Goal: Task Accomplishment & Management: Use online tool/utility

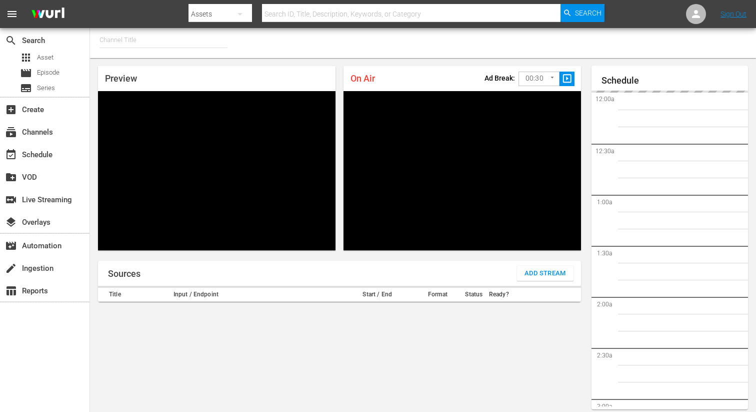
type input "FIFA+ English Global (1781)"
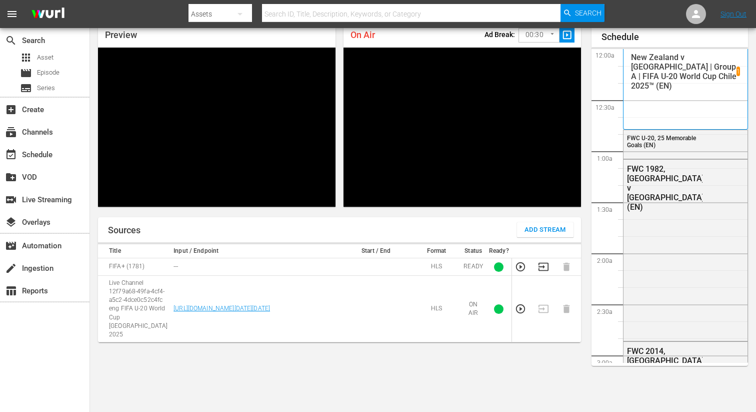
scroll to position [1977, 0]
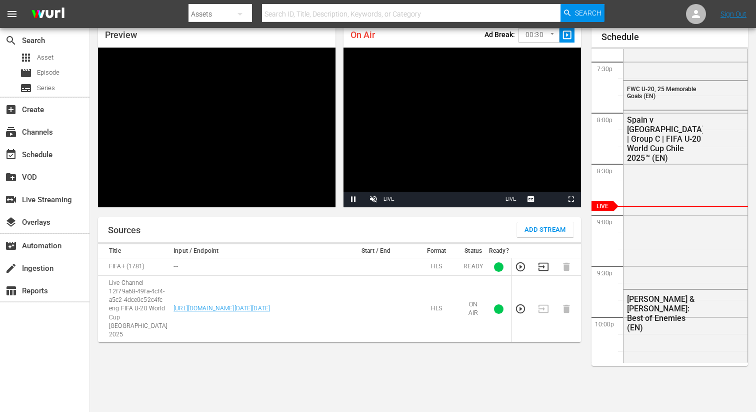
click at [544, 41] on body "menu Search By Assets Search ID, Title, Description, Keywords, or Category Sear…" at bounding box center [378, 162] width 756 height 412
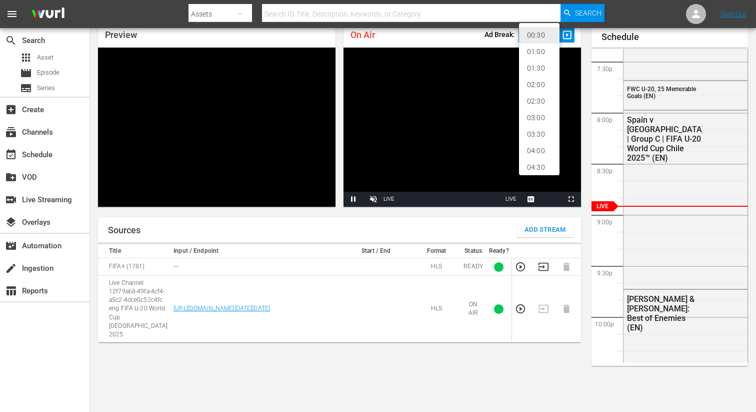
click at [538, 87] on li "02:00" at bounding box center [539, 85] width 41 height 17
type input "120"
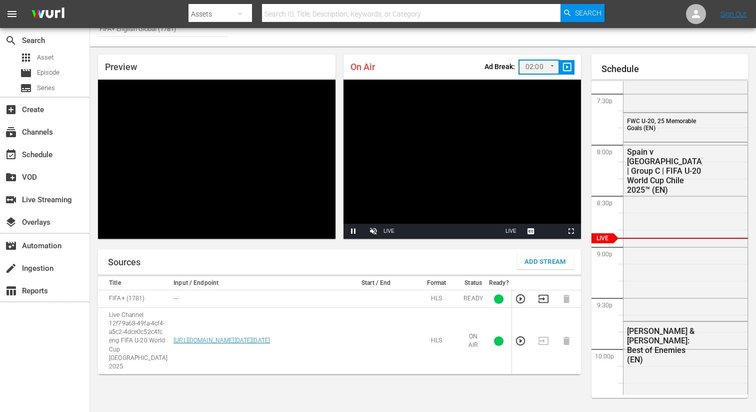
scroll to position [7, 0]
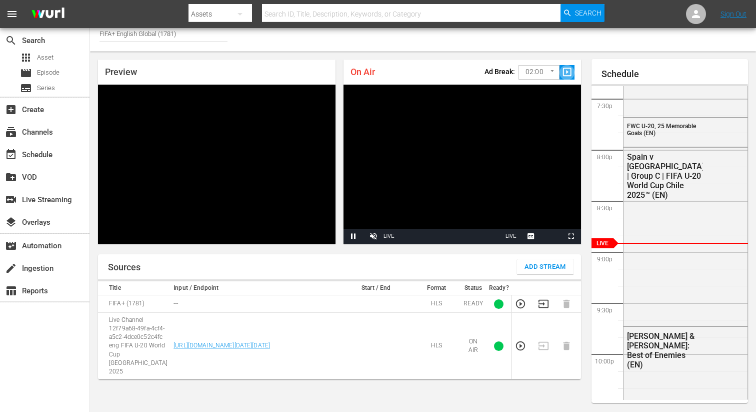
click at [565, 77] on span "slideshow_sharp" at bounding box center [568, 73] width 12 height 12
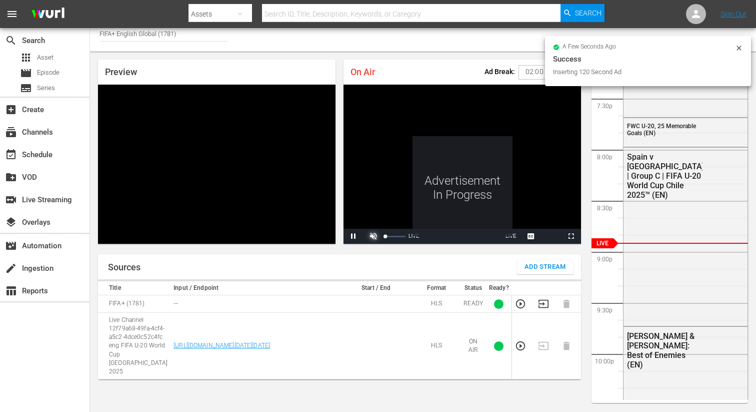
click at [374, 236] on span "Video Player" at bounding box center [374, 236] width 0 height 0
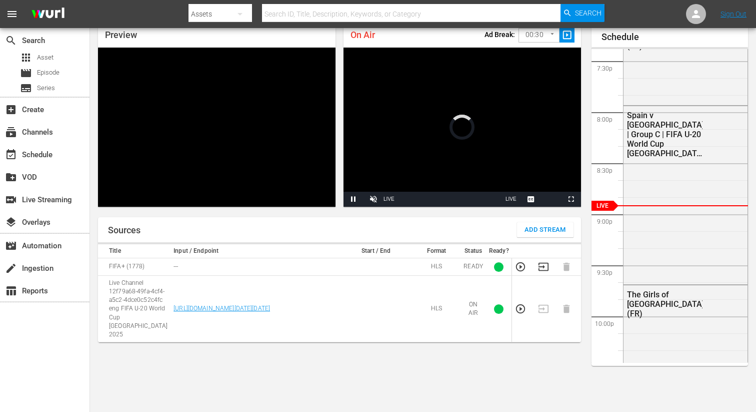
scroll to position [44, 0]
click at [541, 39] on body "menu Search By Assets Search ID, Title, Description, Keywords, or Category Sear…" at bounding box center [378, 162] width 756 height 412
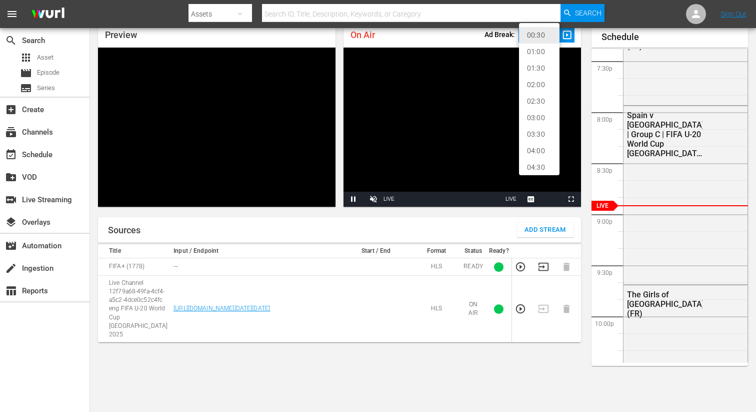
click at [540, 87] on li "02:00" at bounding box center [539, 85] width 41 height 17
type input "120"
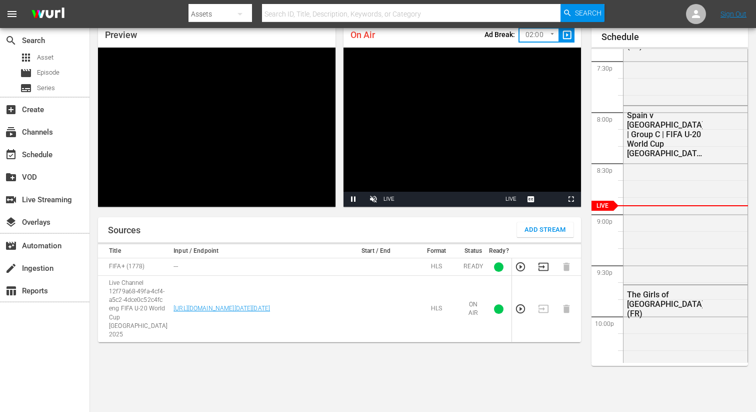
click at [568, 38] on span "slideshow_sharp" at bounding box center [568, 36] width 12 height 12
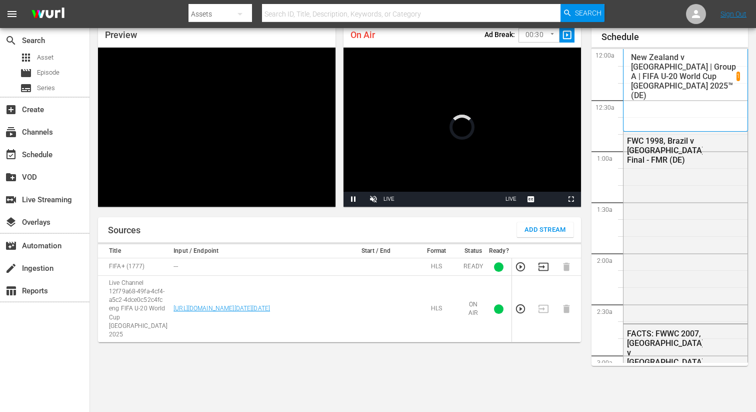
scroll to position [44, 0]
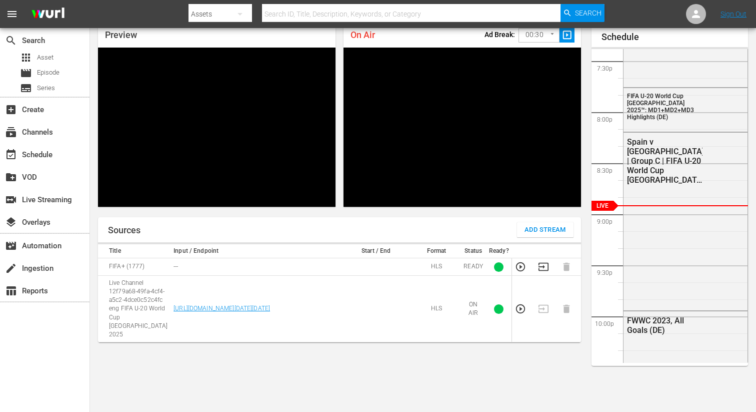
click at [520, 32] on body "menu Search By Assets Search ID, Title, Description, Keywords, or Category Sear…" at bounding box center [378, 162] width 756 height 412
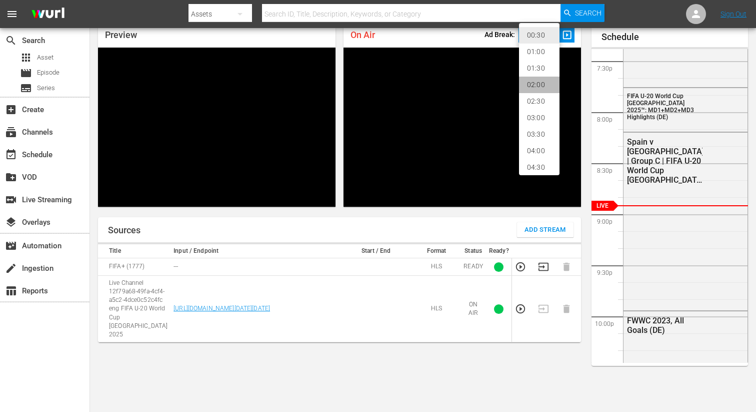
click at [545, 77] on li "02:00" at bounding box center [539, 85] width 41 height 17
type input "120"
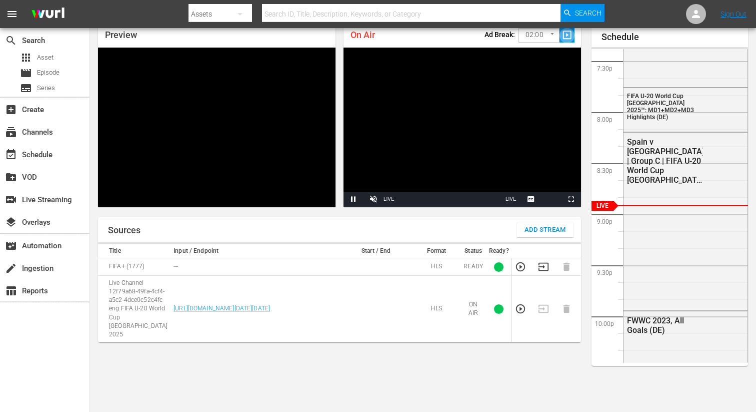
click at [567, 34] on span "slideshow_sharp" at bounding box center [568, 36] width 12 height 12
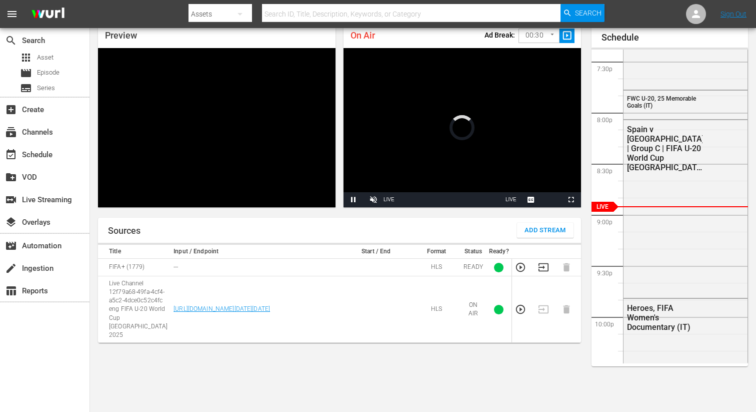
scroll to position [43, 0]
click at [528, 39] on body "menu Search By Assets Search ID, Title, Description, Keywords, or Category Sear…" at bounding box center [378, 163] width 756 height 412
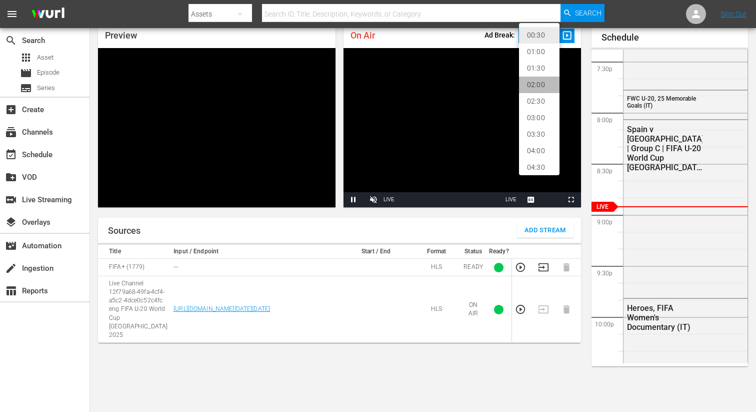
click at [529, 85] on li "02:00" at bounding box center [539, 85] width 41 height 17
type input "120"
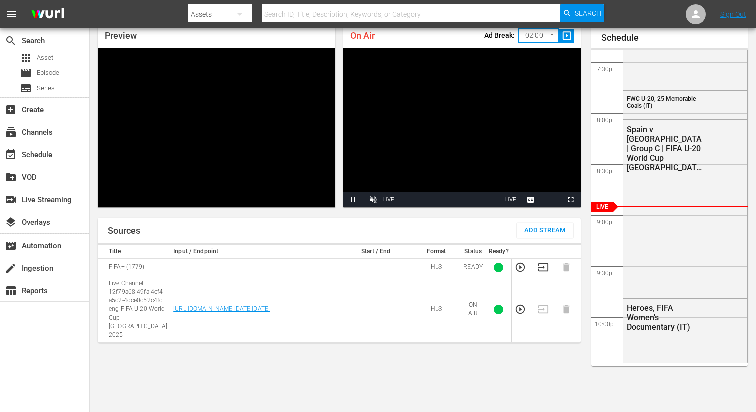
click at [565, 40] on span "slideshow_sharp" at bounding box center [568, 36] width 12 height 12
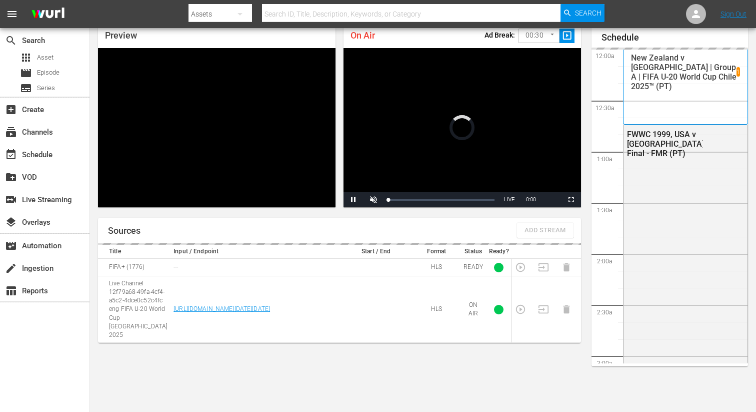
scroll to position [1977, 0]
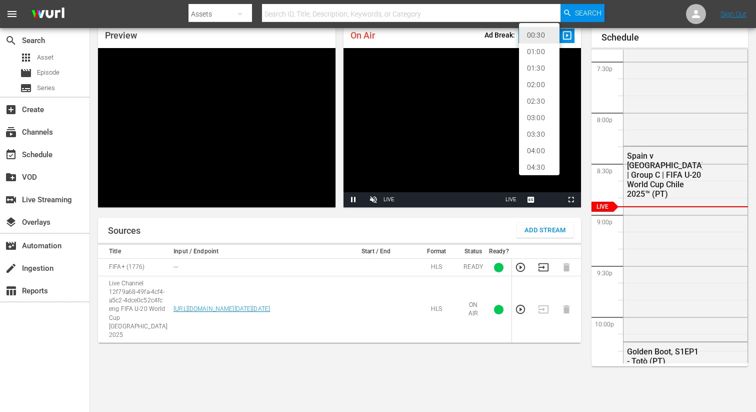
click at [525, 40] on body "menu Search By Assets Search ID, Title, Description, Keywords, or Category Sear…" at bounding box center [378, 163] width 756 height 412
click at [534, 88] on li "02:00" at bounding box center [539, 85] width 41 height 17
type input "120"
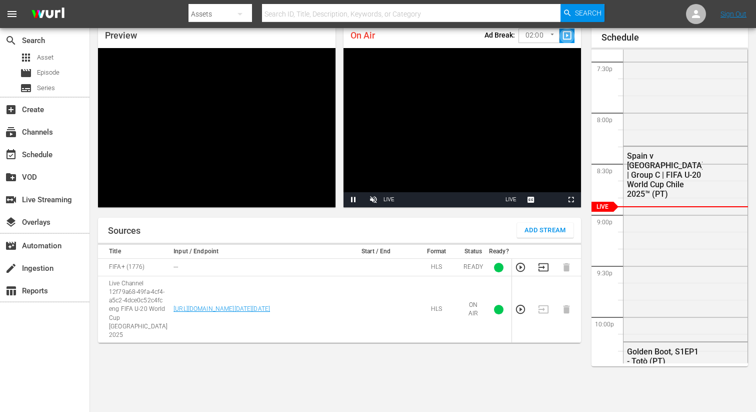
click at [571, 39] on span "slideshow_sharp" at bounding box center [568, 36] width 12 height 12
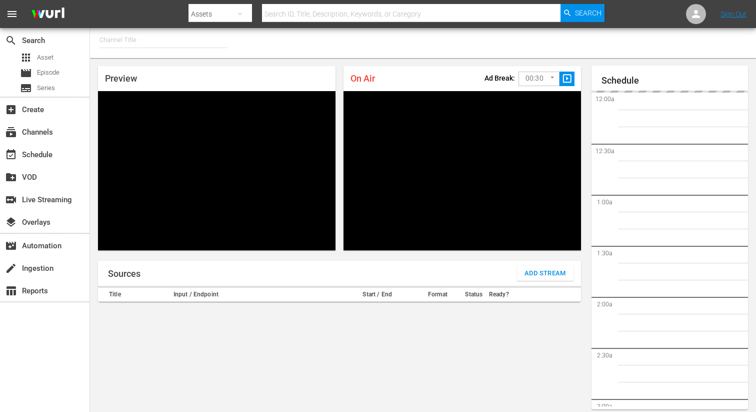
type input "FIFA+ Spanish Global (1780)"
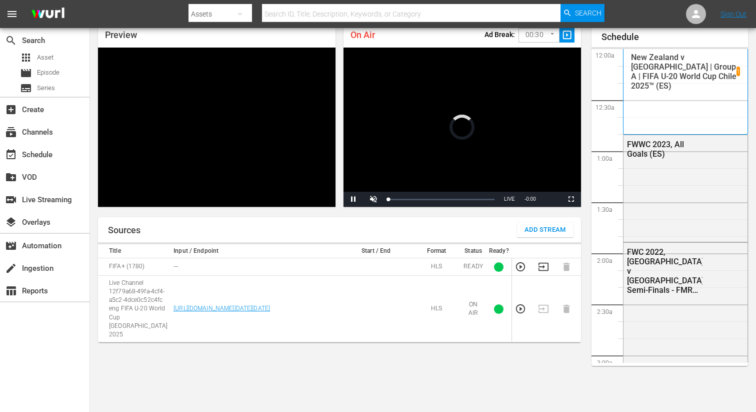
scroll to position [1977, 0]
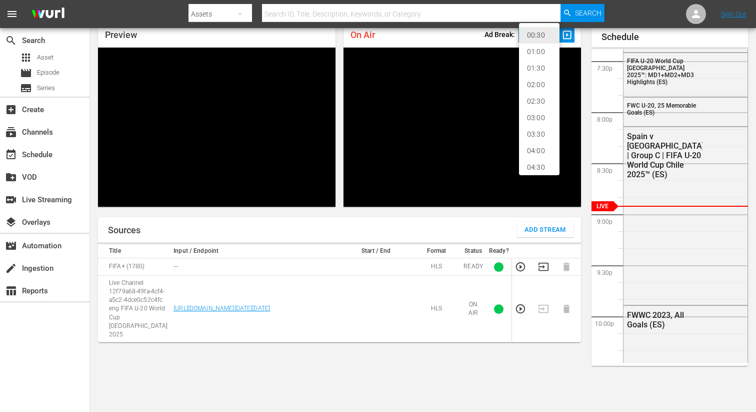
click at [532, 33] on body "menu Search By Assets Search ID, Title, Description, Keywords, or Category Sear…" at bounding box center [378, 162] width 756 height 412
click at [532, 85] on li "02:00" at bounding box center [539, 85] width 41 height 17
type input "120"
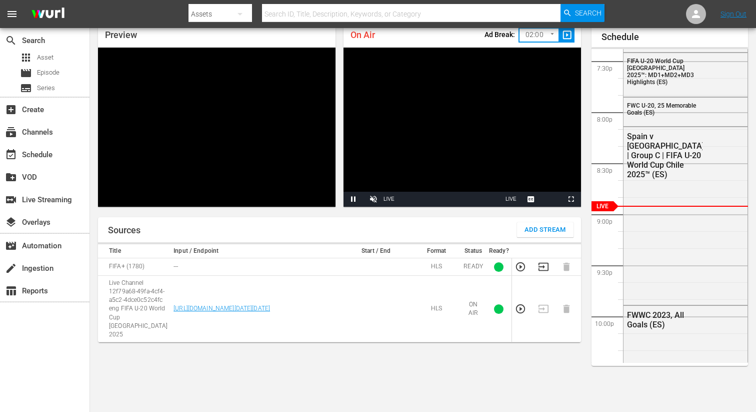
click at [571, 38] on span "slideshow_sharp" at bounding box center [568, 36] width 12 height 12
click at [571, 199] on span "Video Player" at bounding box center [571, 199] width 0 height 0
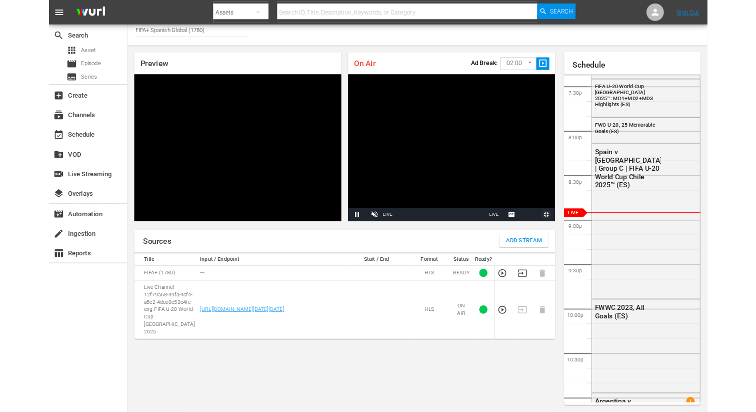
scroll to position [44, 0]
